Goal: Communication & Community: Answer question/provide support

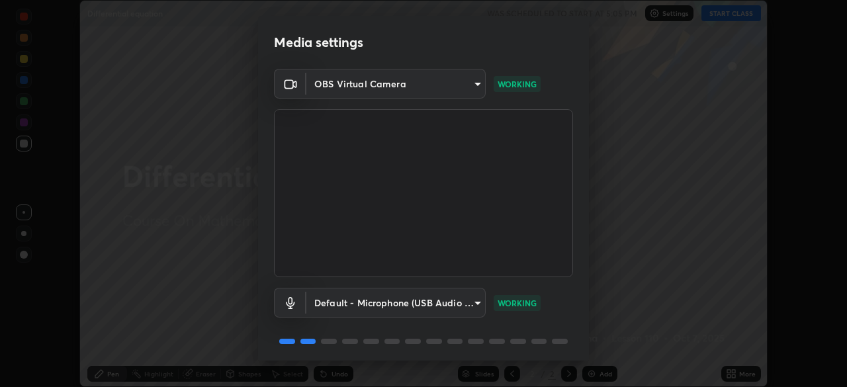
scroll to position [47, 0]
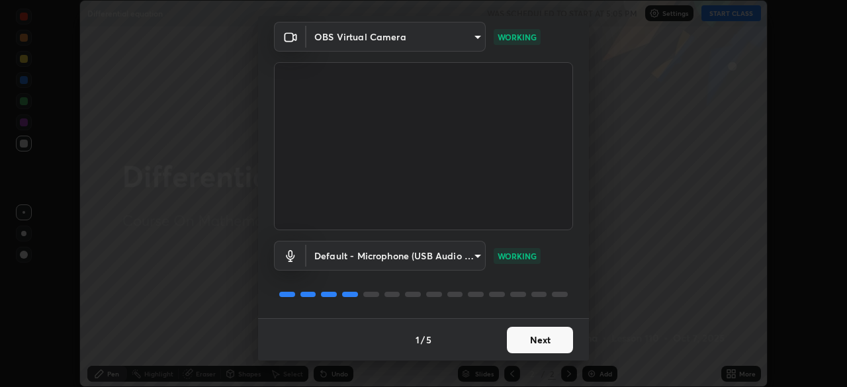
click at [520, 342] on button "Next" at bounding box center [540, 340] width 66 height 26
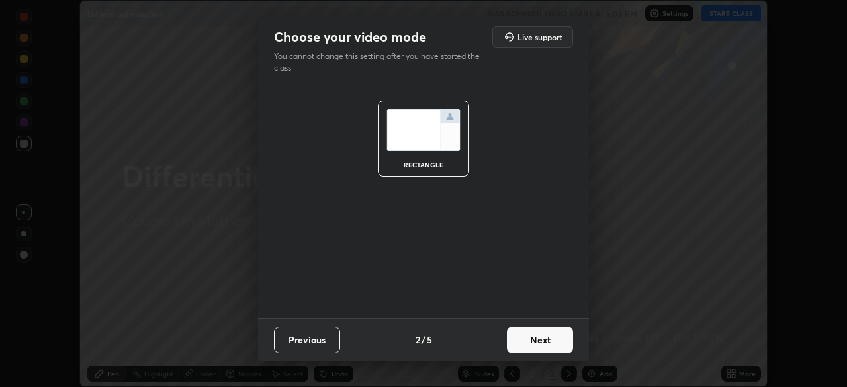
scroll to position [0, 0]
click at [519, 337] on button "Next" at bounding box center [540, 340] width 66 height 26
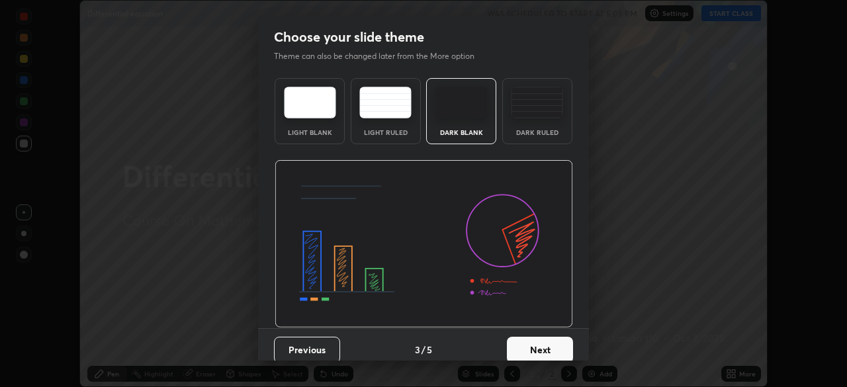
click at [522, 340] on button "Next" at bounding box center [540, 350] width 66 height 26
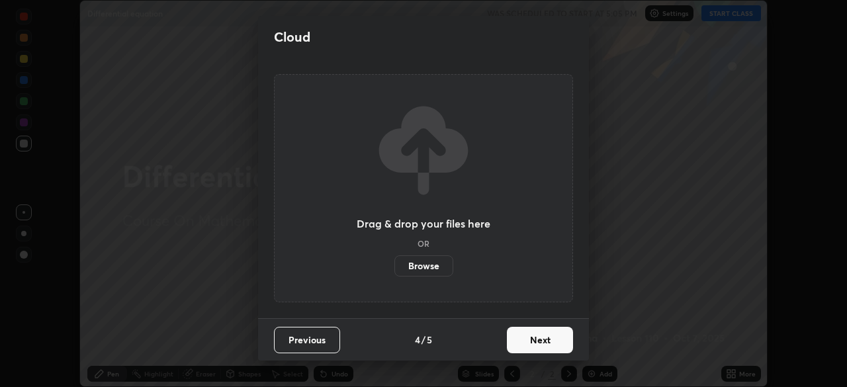
click at [525, 339] on button "Next" at bounding box center [540, 340] width 66 height 26
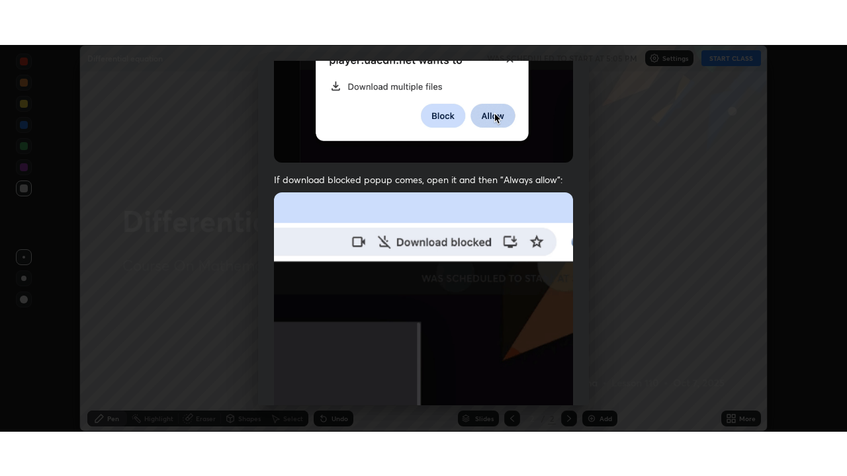
scroll to position [317, 0]
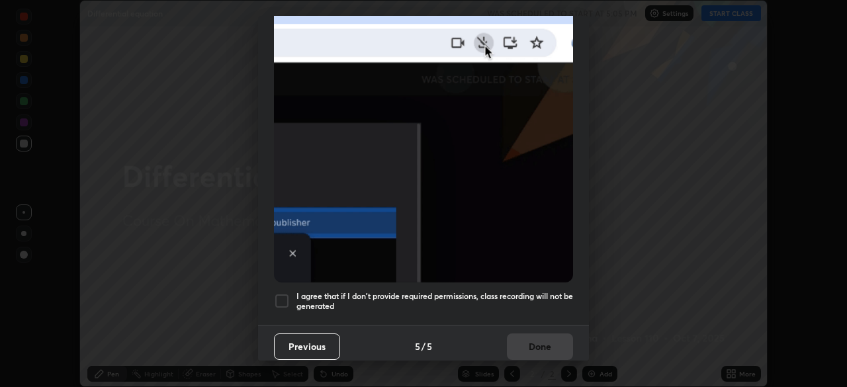
click at [283, 294] on div at bounding box center [282, 301] width 16 height 16
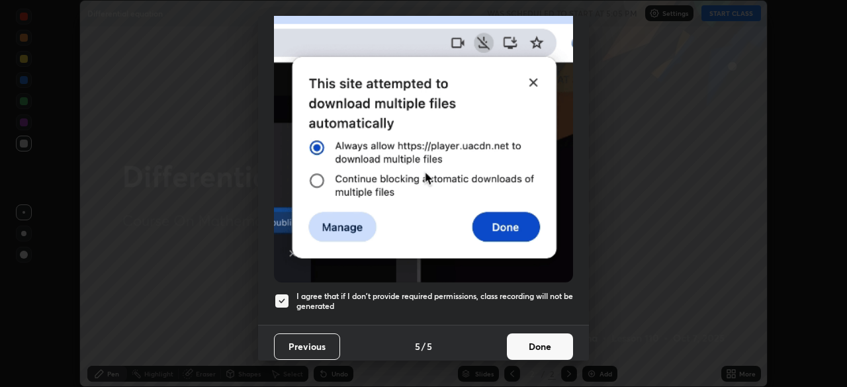
click at [528, 335] on button "Done" at bounding box center [540, 347] width 66 height 26
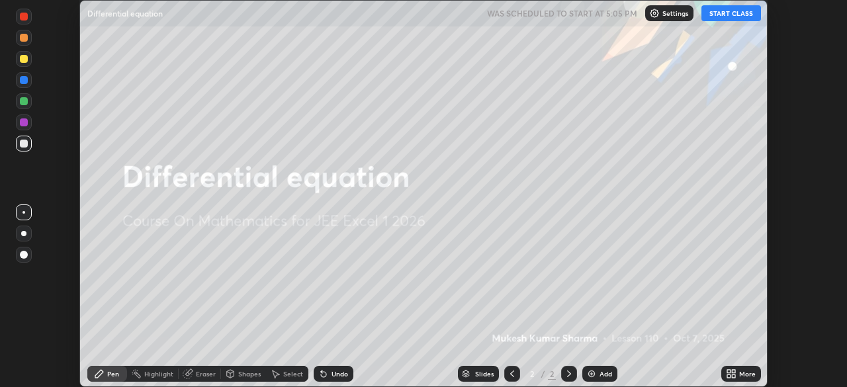
click at [725, 17] on button "START CLASS" at bounding box center [731, 13] width 60 height 16
click at [594, 373] on img at bounding box center [591, 374] width 11 height 11
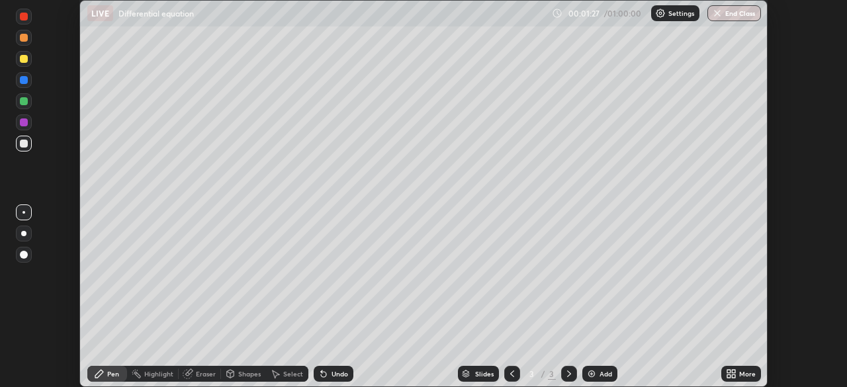
click at [729, 371] on icon at bounding box center [728, 371] width 3 height 3
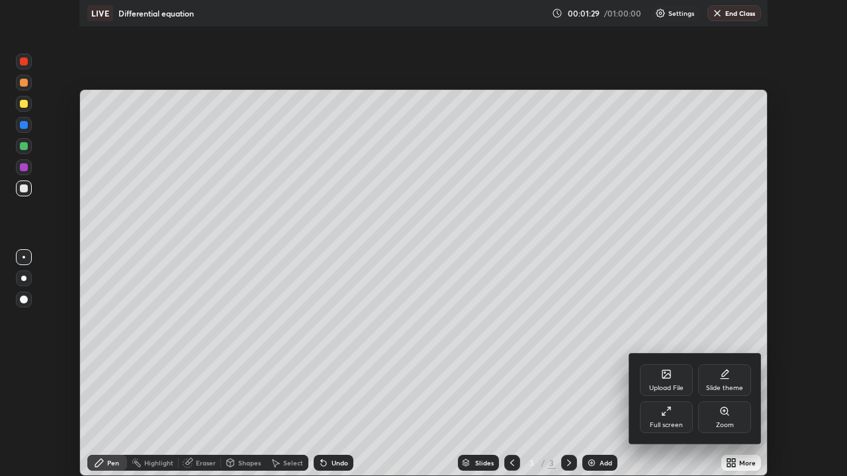
click at [666, 381] on div "Upload File" at bounding box center [666, 381] width 53 height 32
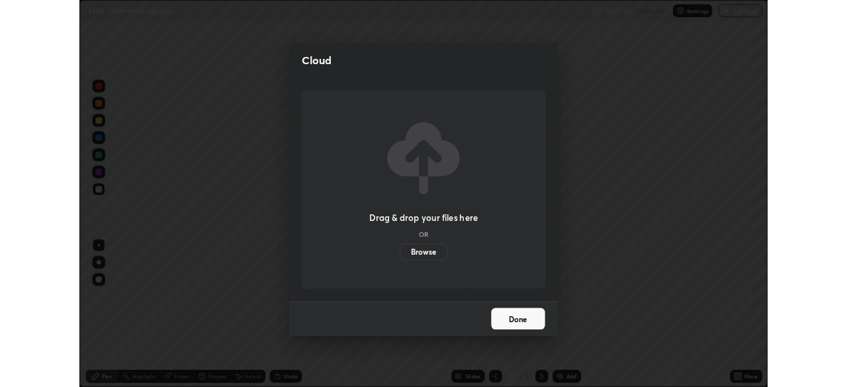
scroll to position [476, 847]
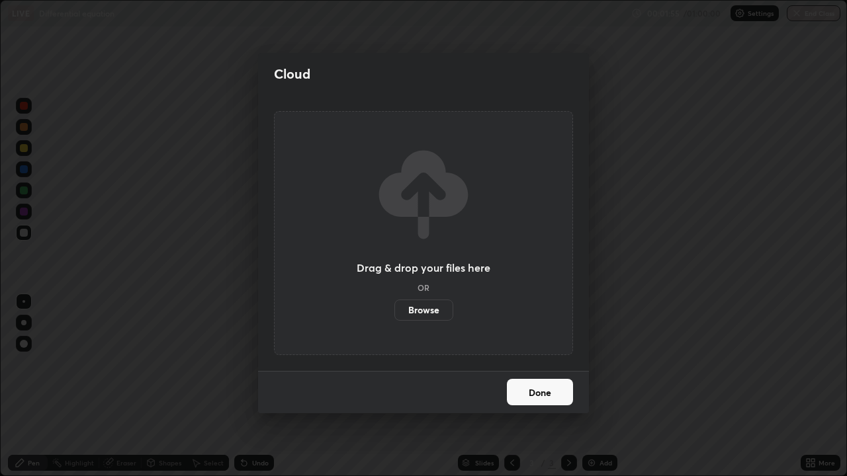
click at [555, 386] on button "Done" at bounding box center [540, 392] width 66 height 26
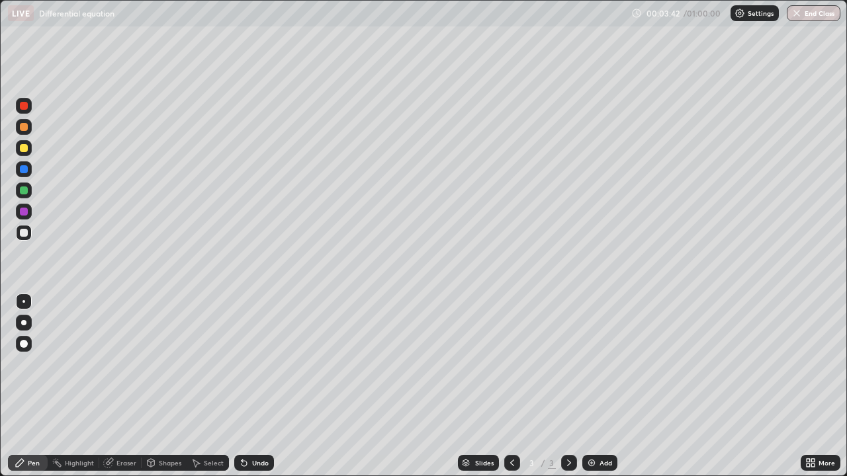
click at [24, 149] on div at bounding box center [24, 148] width 8 height 8
click at [24, 323] on div at bounding box center [23, 322] width 5 height 5
click at [121, 386] on div "Eraser" at bounding box center [126, 463] width 20 height 7
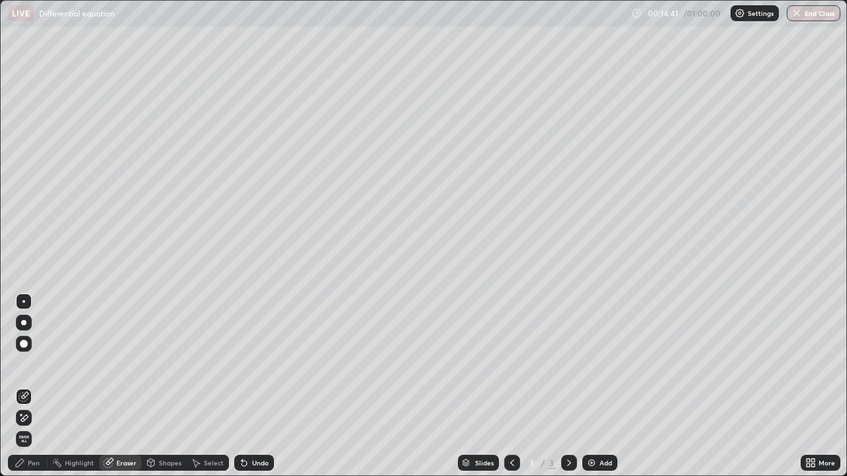
click at [40, 386] on div "Pen" at bounding box center [28, 463] width 40 height 16
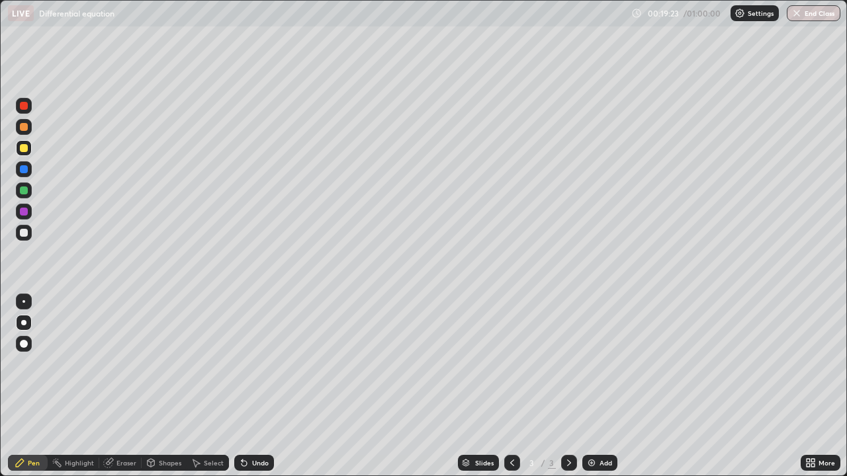
click at [591, 386] on img at bounding box center [591, 463] width 11 height 11
click at [255, 386] on div "Undo" at bounding box center [260, 463] width 17 height 7
click at [259, 386] on div "Undo" at bounding box center [254, 463] width 40 height 16
click at [260, 386] on div "Undo" at bounding box center [260, 463] width 17 height 7
click at [262, 386] on div "Undo" at bounding box center [260, 463] width 17 height 7
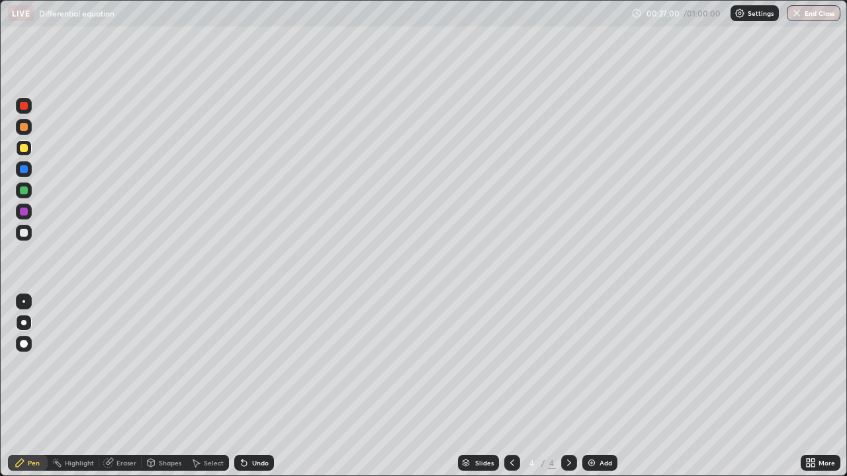
click at [261, 386] on div "Undo" at bounding box center [254, 463] width 40 height 16
click at [601, 386] on div "Add" at bounding box center [606, 463] width 13 height 7
click at [508, 386] on div at bounding box center [512, 463] width 16 height 16
click at [571, 386] on icon at bounding box center [569, 463] width 11 height 11
click at [255, 386] on div "Undo" at bounding box center [260, 463] width 17 height 7
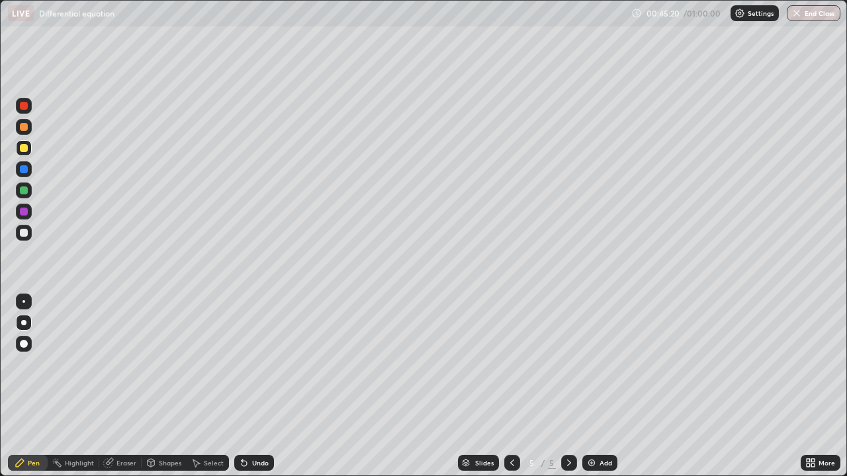
click at [598, 386] on div "Add" at bounding box center [599, 463] width 35 height 16
click at [811, 19] on button "End Class" at bounding box center [814, 13] width 52 height 16
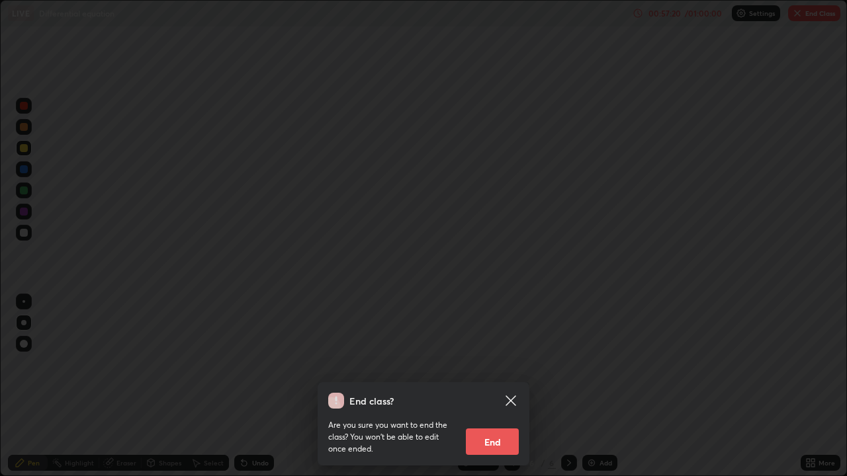
click at [492, 386] on button "End" at bounding box center [492, 442] width 53 height 26
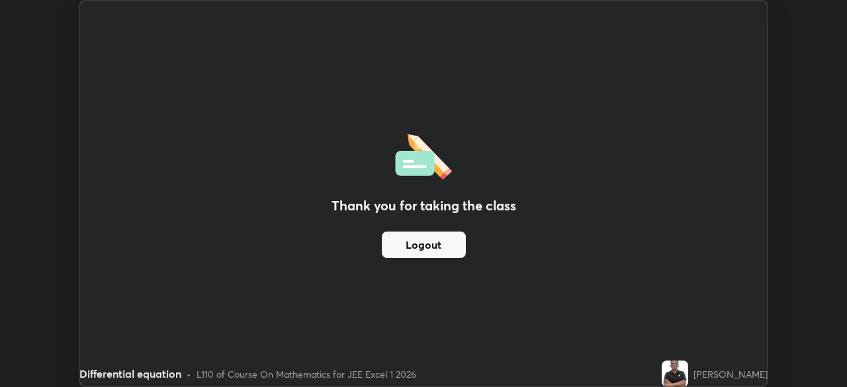
scroll to position [65784, 65324]
